Goal: Navigation & Orientation: Locate item on page

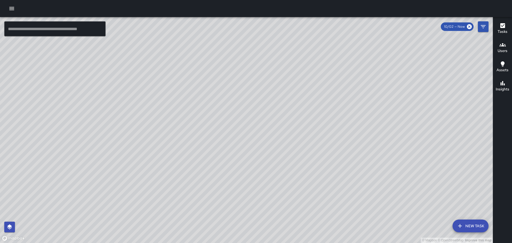
drag, startPoint x: 188, startPoint y: 135, endPoint x: 227, endPoint y: 129, distance: 39.4
click at [224, 133] on div "© Mapbox © OpenStreetMap Improve this map" at bounding box center [246, 130] width 493 height 226
drag, startPoint x: 227, startPoint y: 123, endPoint x: 254, endPoint y: 143, distance: 33.9
click at [254, 143] on div "© Mapbox © OpenStreetMap Improve this map" at bounding box center [246, 130] width 493 height 226
drag, startPoint x: 177, startPoint y: 85, endPoint x: 228, endPoint y: 118, distance: 60.4
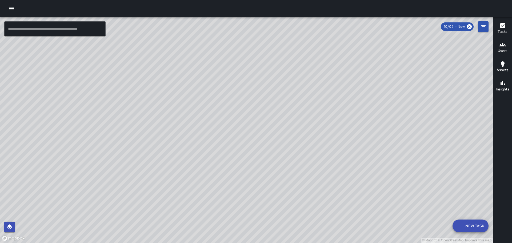
click at [228, 118] on div "© Mapbox © OpenStreetMap Improve this map" at bounding box center [246, 130] width 493 height 226
drag, startPoint x: 125, startPoint y: 94, endPoint x: 215, endPoint y: 128, distance: 97.1
click at [215, 128] on div "© Mapbox © OpenStreetMap Improve this map" at bounding box center [246, 130] width 493 height 226
drag, startPoint x: 170, startPoint y: 88, endPoint x: 175, endPoint y: 95, distance: 8.4
click at [175, 95] on div "© Mapbox © OpenStreetMap Improve this map" at bounding box center [246, 130] width 493 height 226
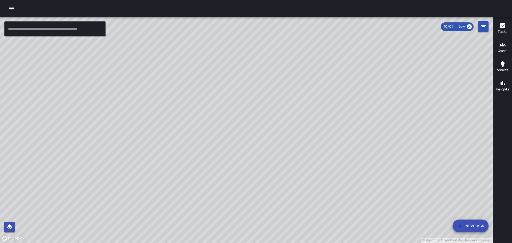
drag, startPoint x: 416, startPoint y: 139, endPoint x: 292, endPoint y: 55, distance: 150.1
click at [294, 56] on div "© Mapbox © OpenStreetMap Improve this map" at bounding box center [246, 130] width 493 height 226
drag, startPoint x: 368, startPoint y: 113, endPoint x: 317, endPoint y: 74, distance: 63.7
click at [317, 74] on div "© Mapbox © OpenStreetMap Improve this map" at bounding box center [246, 130] width 493 height 226
drag, startPoint x: 342, startPoint y: 122, endPoint x: 300, endPoint y: 90, distance: 53.0
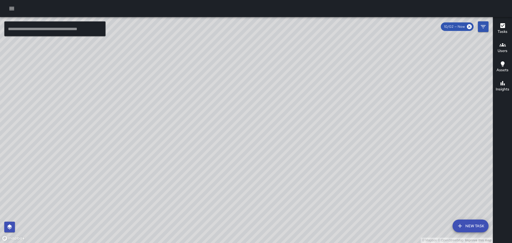
click at [290, 81] on div "© Mapbox © OpenStreetMap Improve this map" at bounding box center [246, 130] width 493 height 226
drag, startPoint x: 342, startPoint y: 110, endPoint x: 311, endPoint y: 93, distance: 34.8
click at [312, 91] on div "© Mapbox © OpenStreetMap Improve this map KM [PERSON_NAME] [STREET_ADDRESS] Com…" at bounding box center [246, 130] width 493 height 226
drag, startPoint x: 287, startPoint y: 151, endPoint x: 271, endPoint y: 100, distance: 53.6
click at [271, 100] on div "© Mapbox © OpenStreetMap Improve this map" at bounding box center [246, 130] width 493 height 226
